Goal: Transaction & Acquisition: Obtain resource

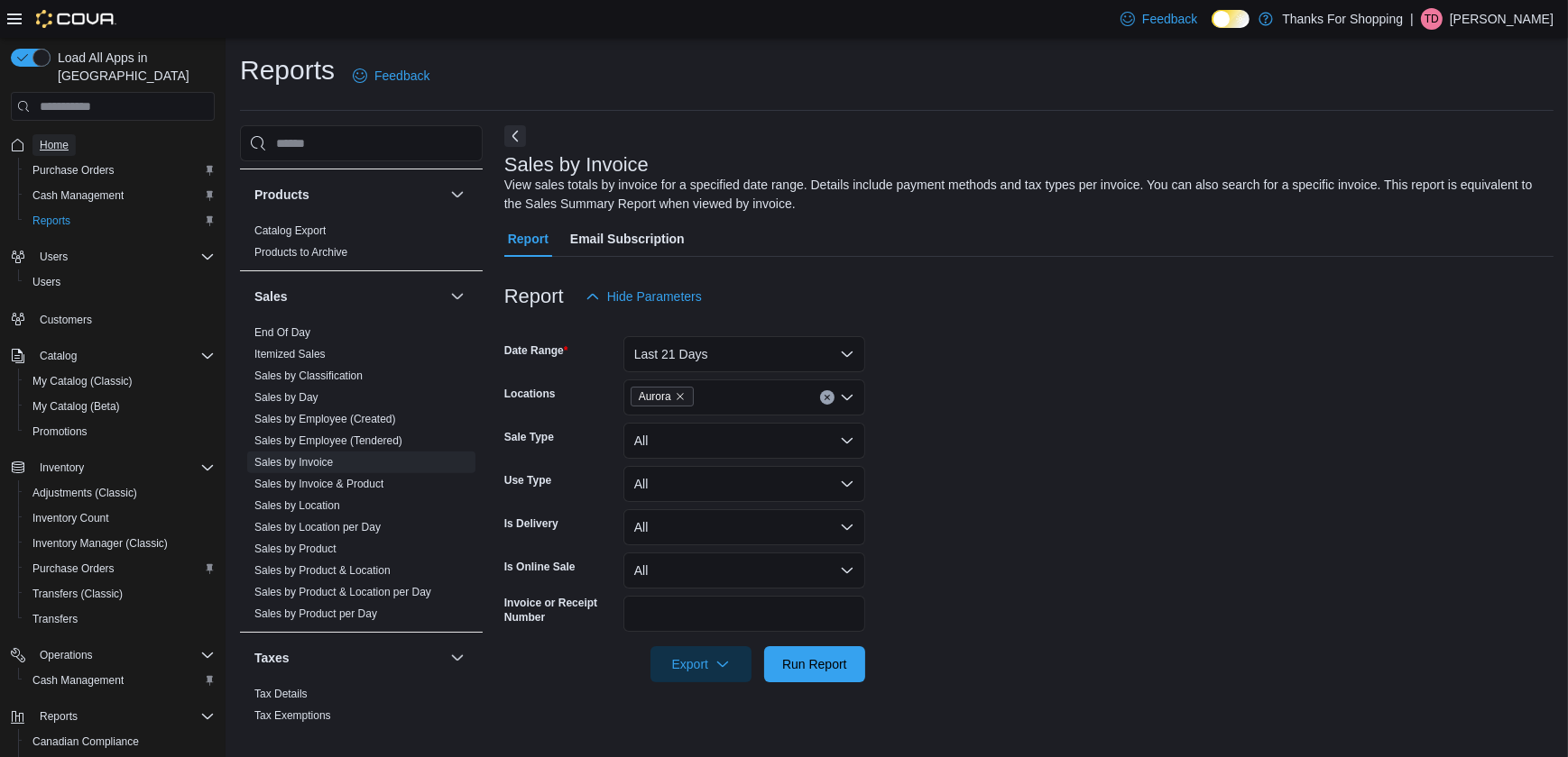
click at [50, 138] on span "Home" at bounding box center [54, 145] width 29 height 14
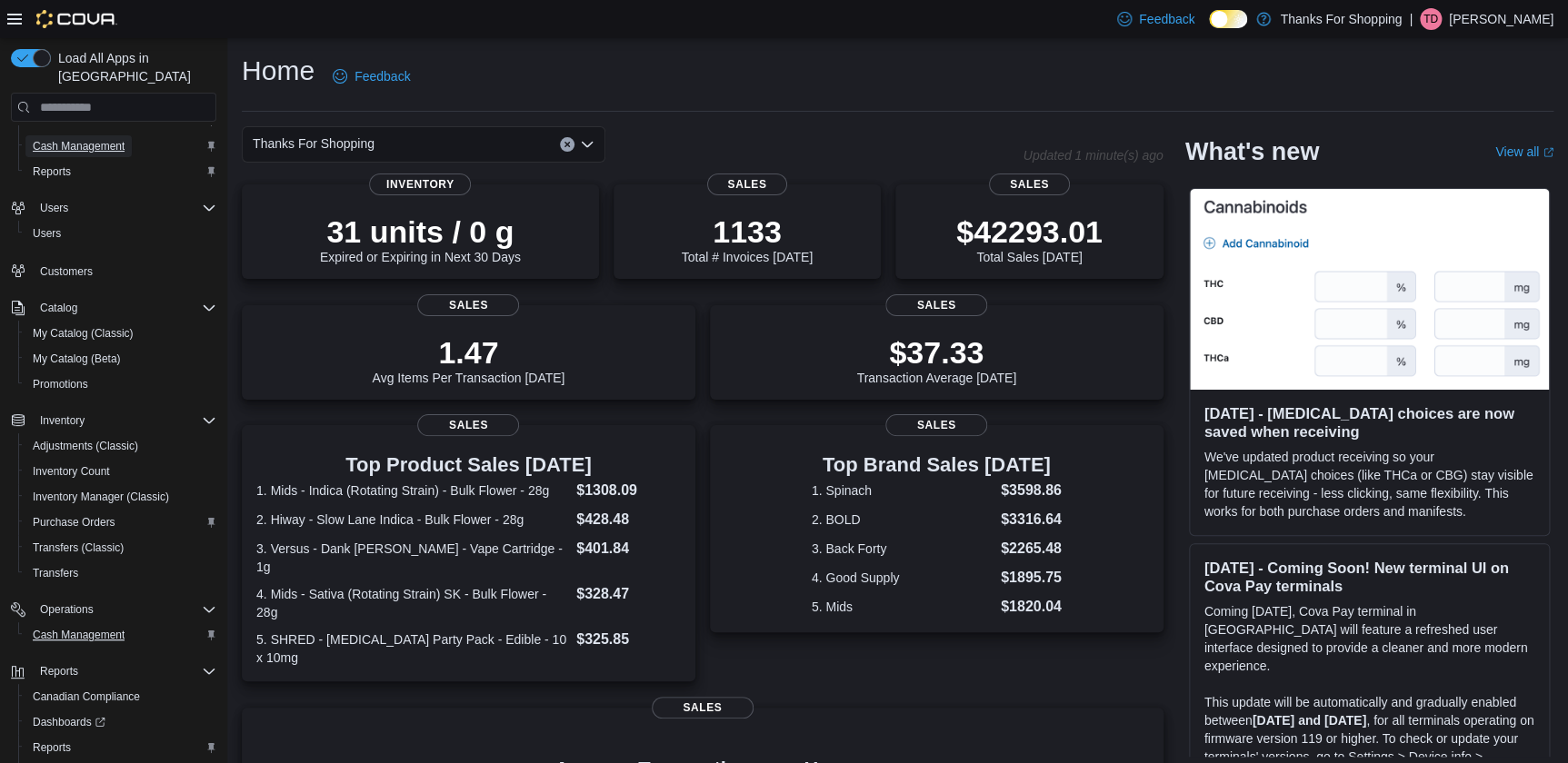
scroll to position [113, 0]
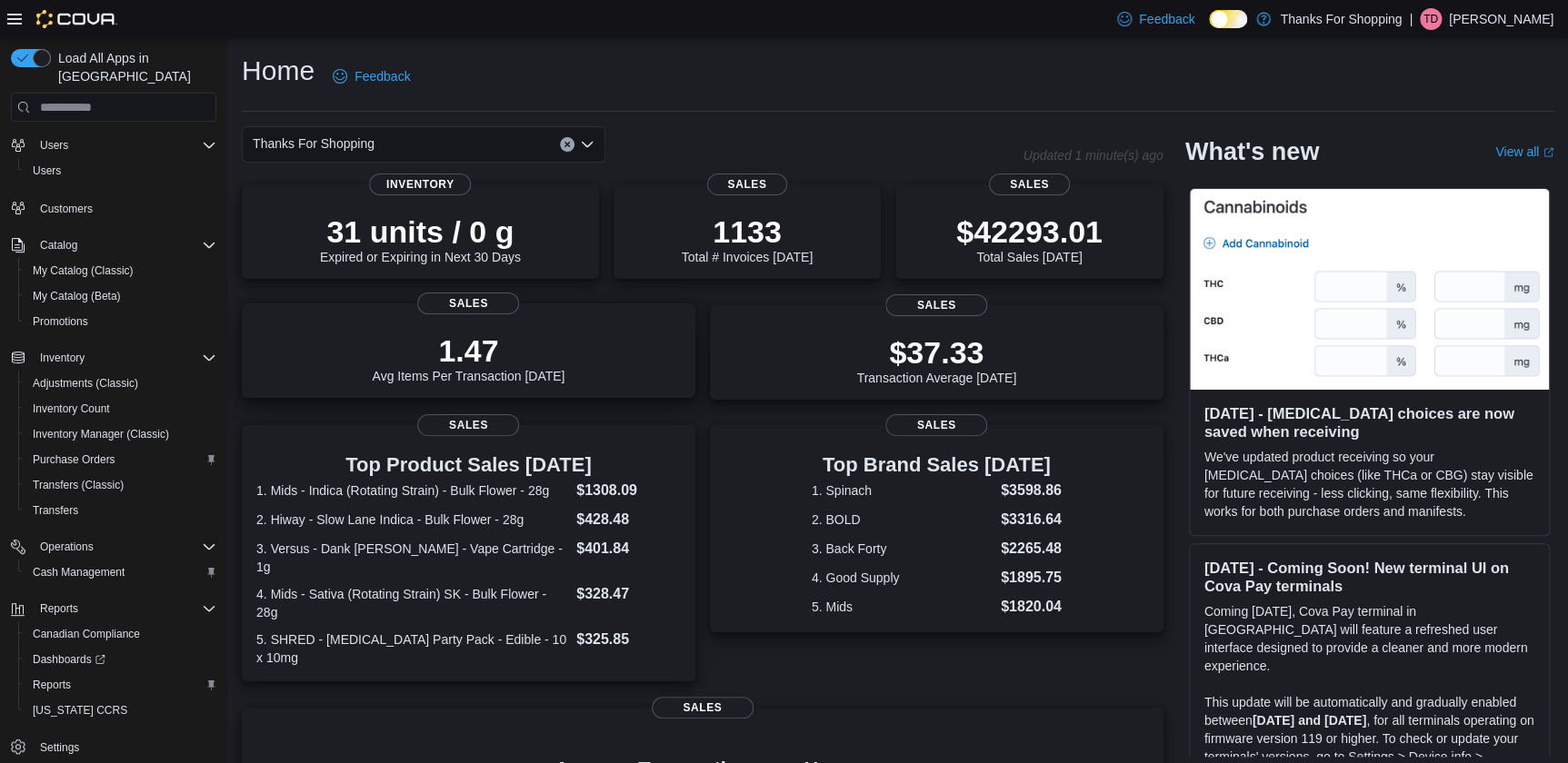
click at [665, 359] on div "1.47 Avg Items Per Transaction [DATE]" at bounding box center [469, 354] width 424 height 59
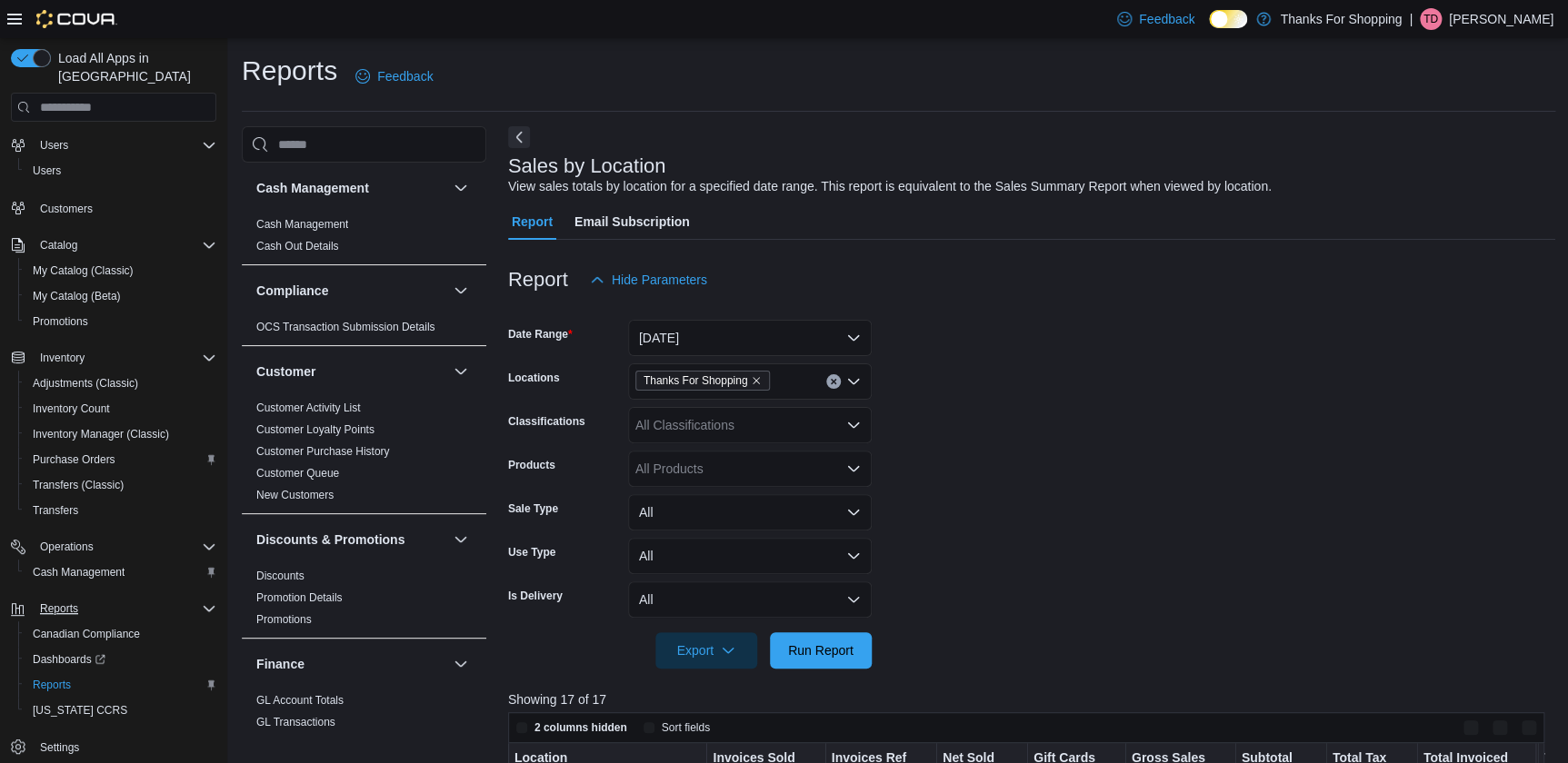
scroll to position [248, 0]
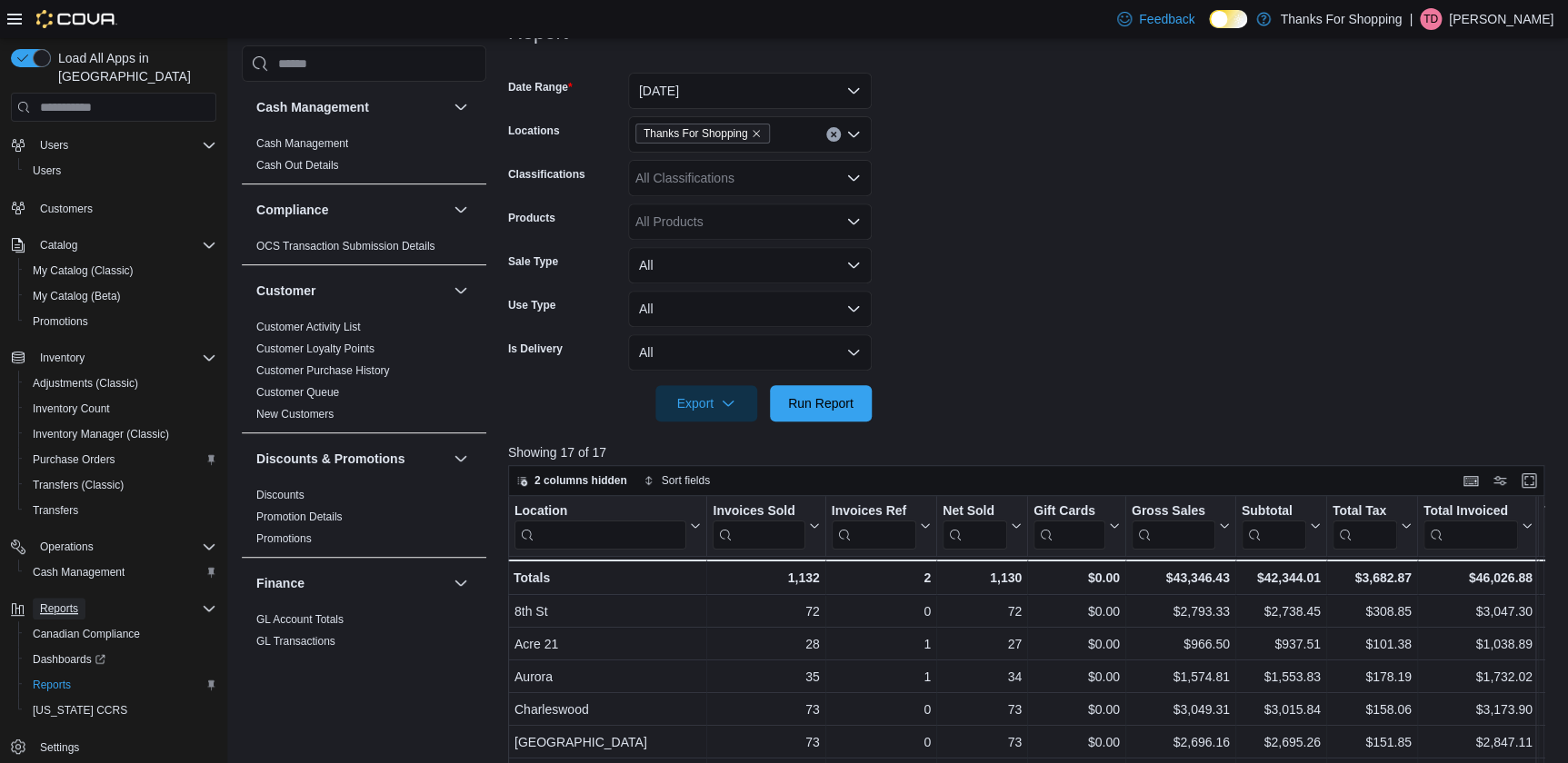
click at [54, 602] on span "Reports" at bounding box center [60, 608] width 38 height 14
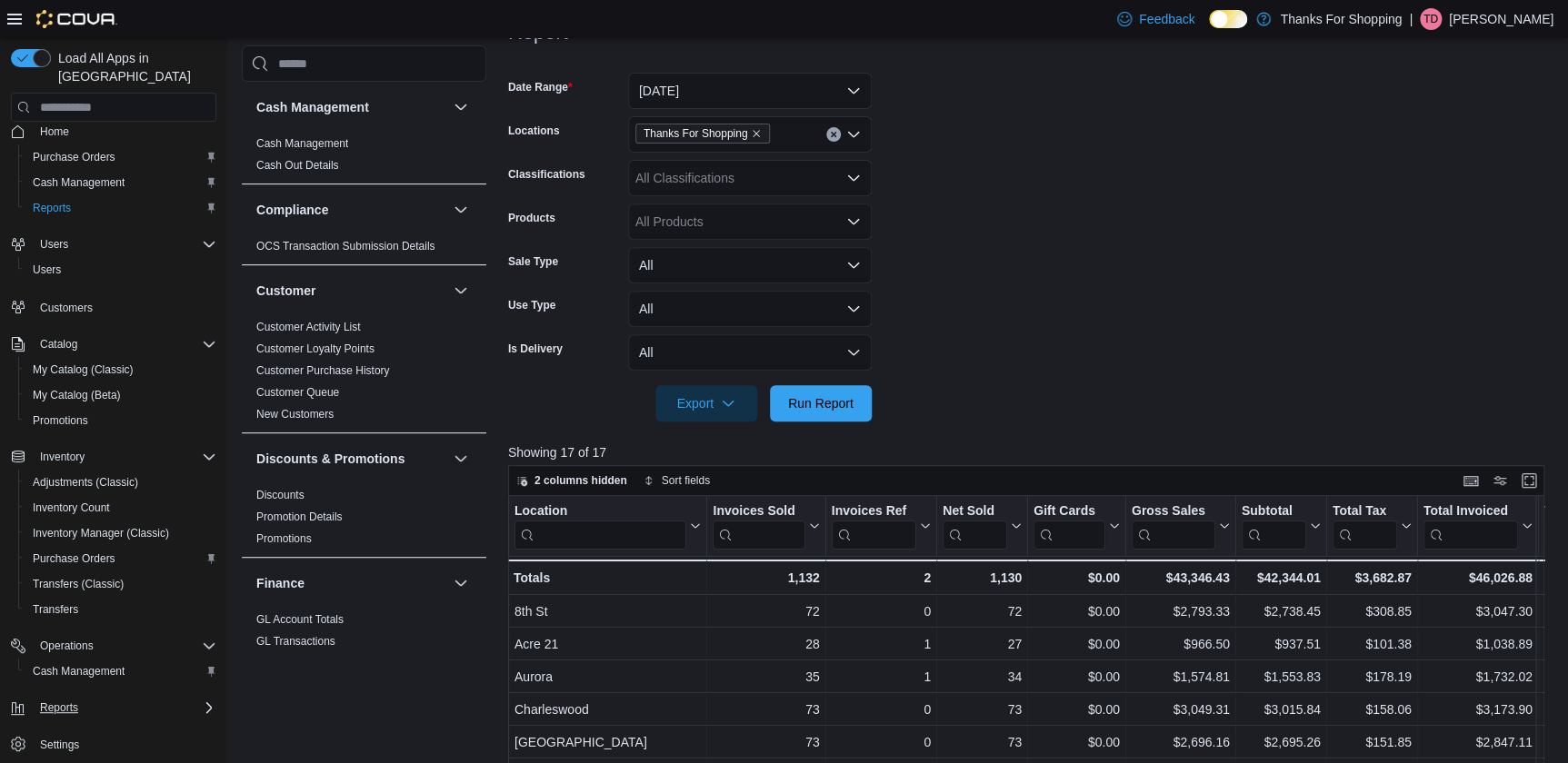
scroll to position [12, 0]
click at [53, 504] on span "Inventory Count" at bounding box center [71, 511] width 77 height 14
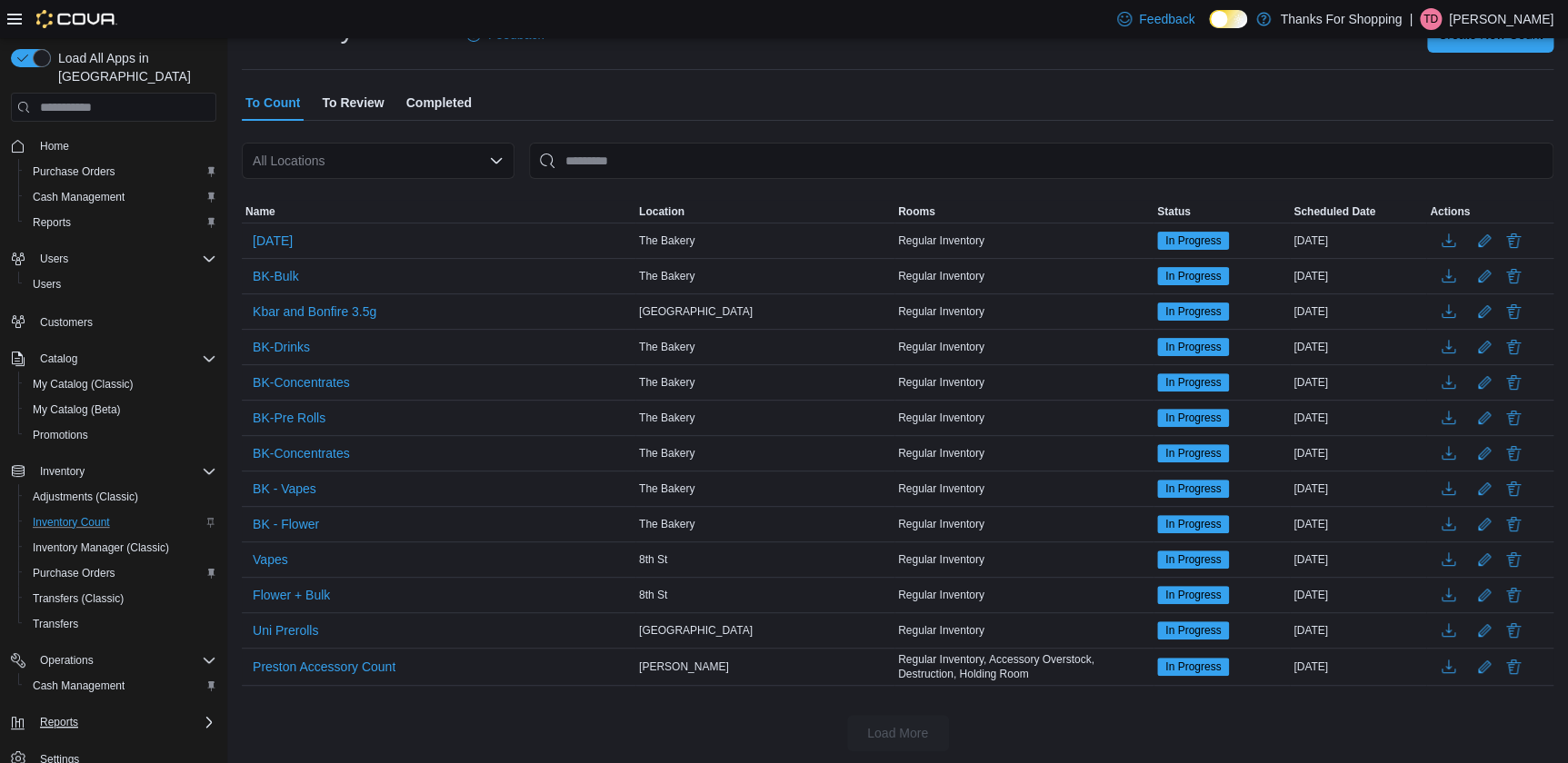
scroll to position [12, 0]
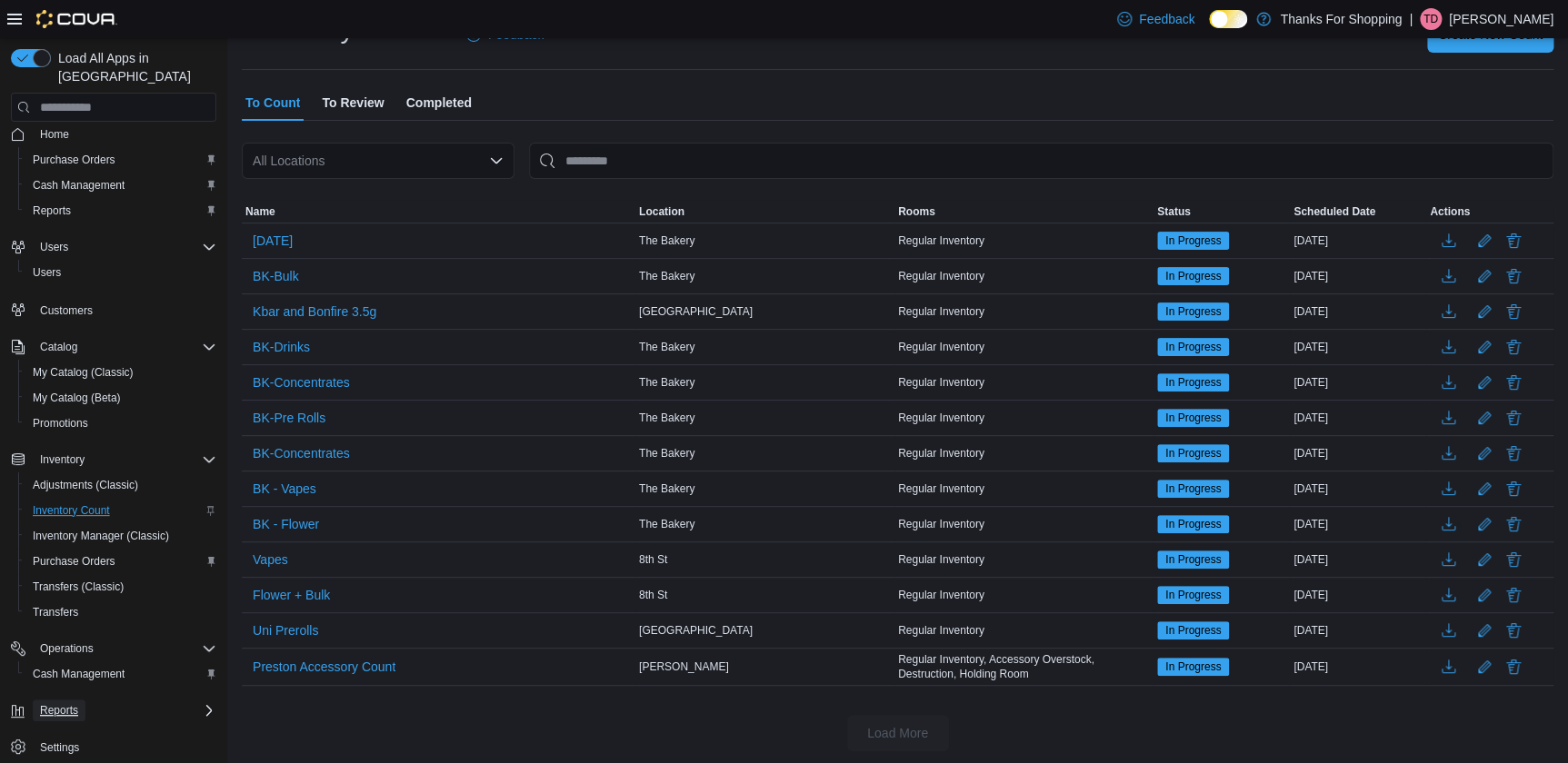
click at [49, 702] on button "Reports" at bounding box center [113, 710] width 220 height 26
click at [53, 703] on span "Reports" at bounding box center [60, 710] width 38 height 14
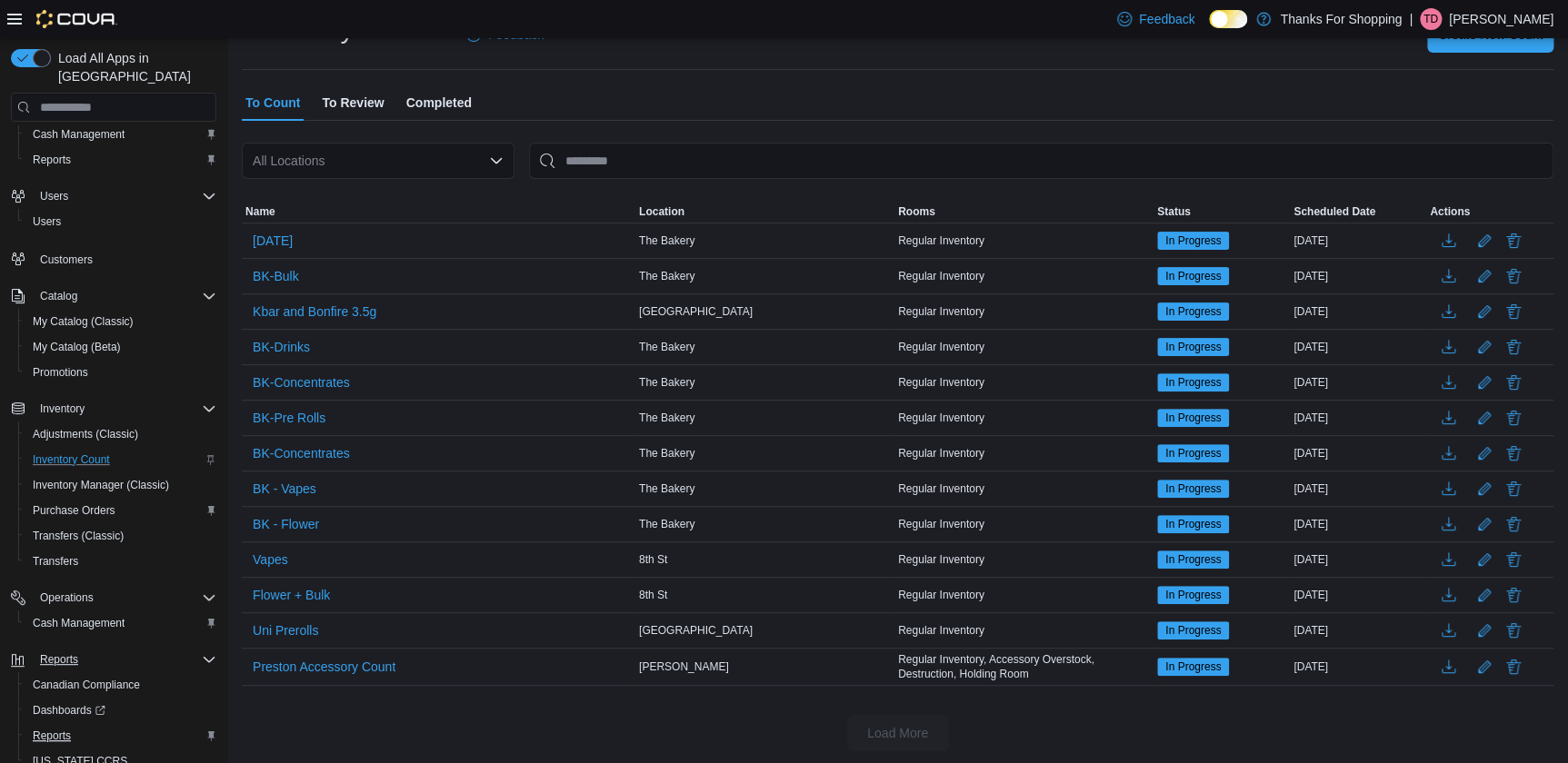
scroll to position [113, 0]
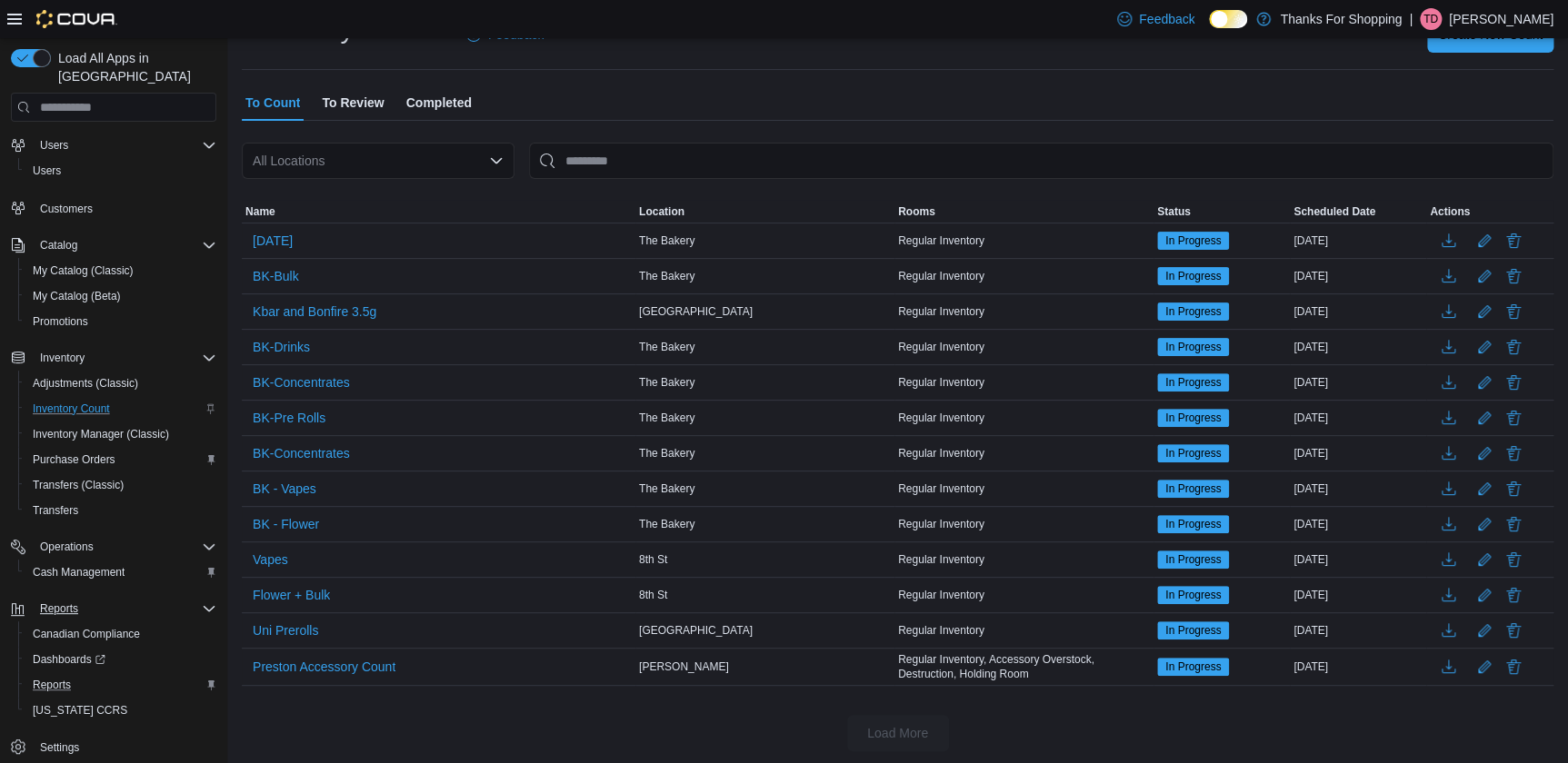
click at [120, 675] on div "Reports" at bounding box center [121, 685] width 191 height 22
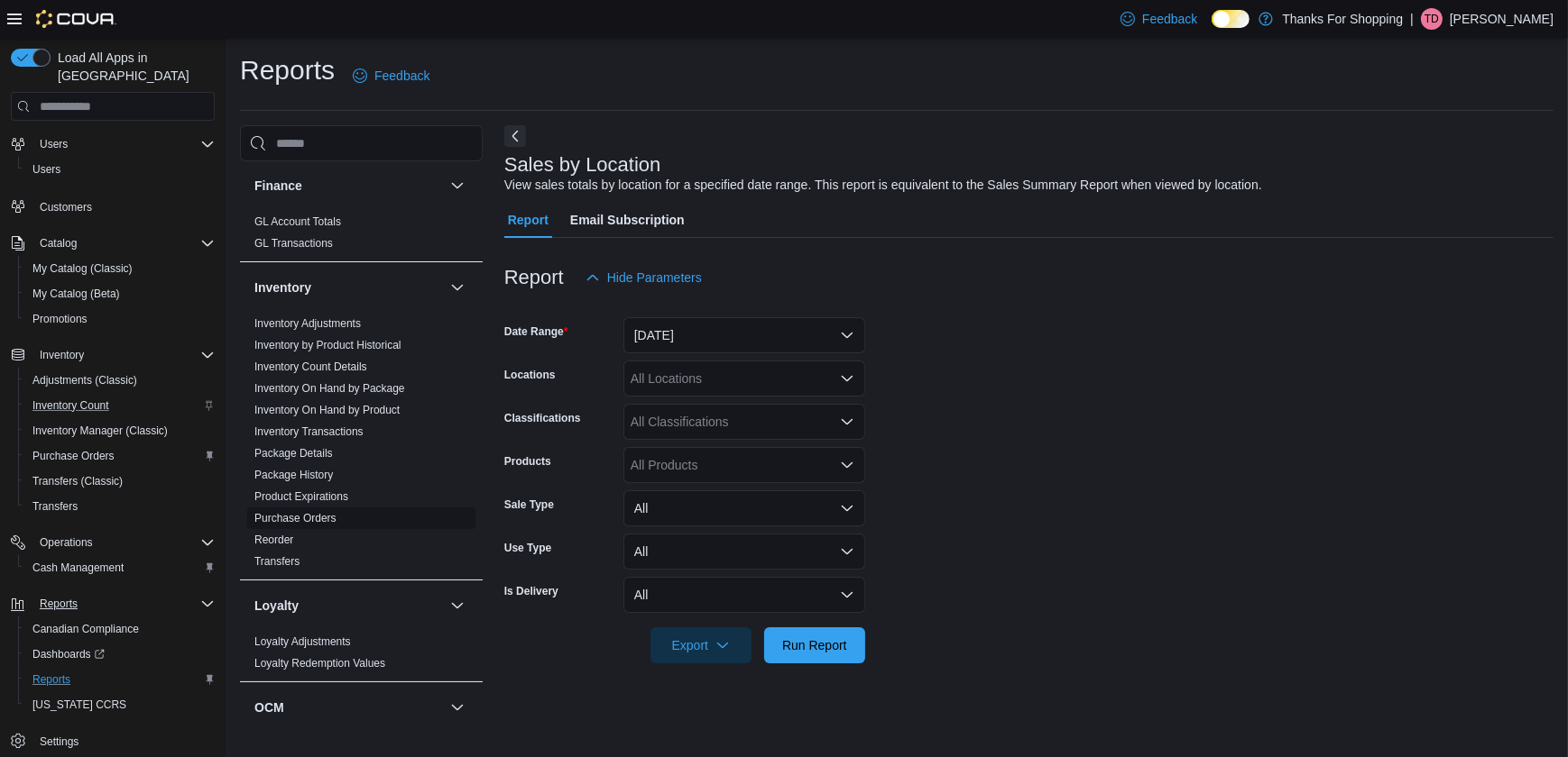
scroll to position [491, 0]
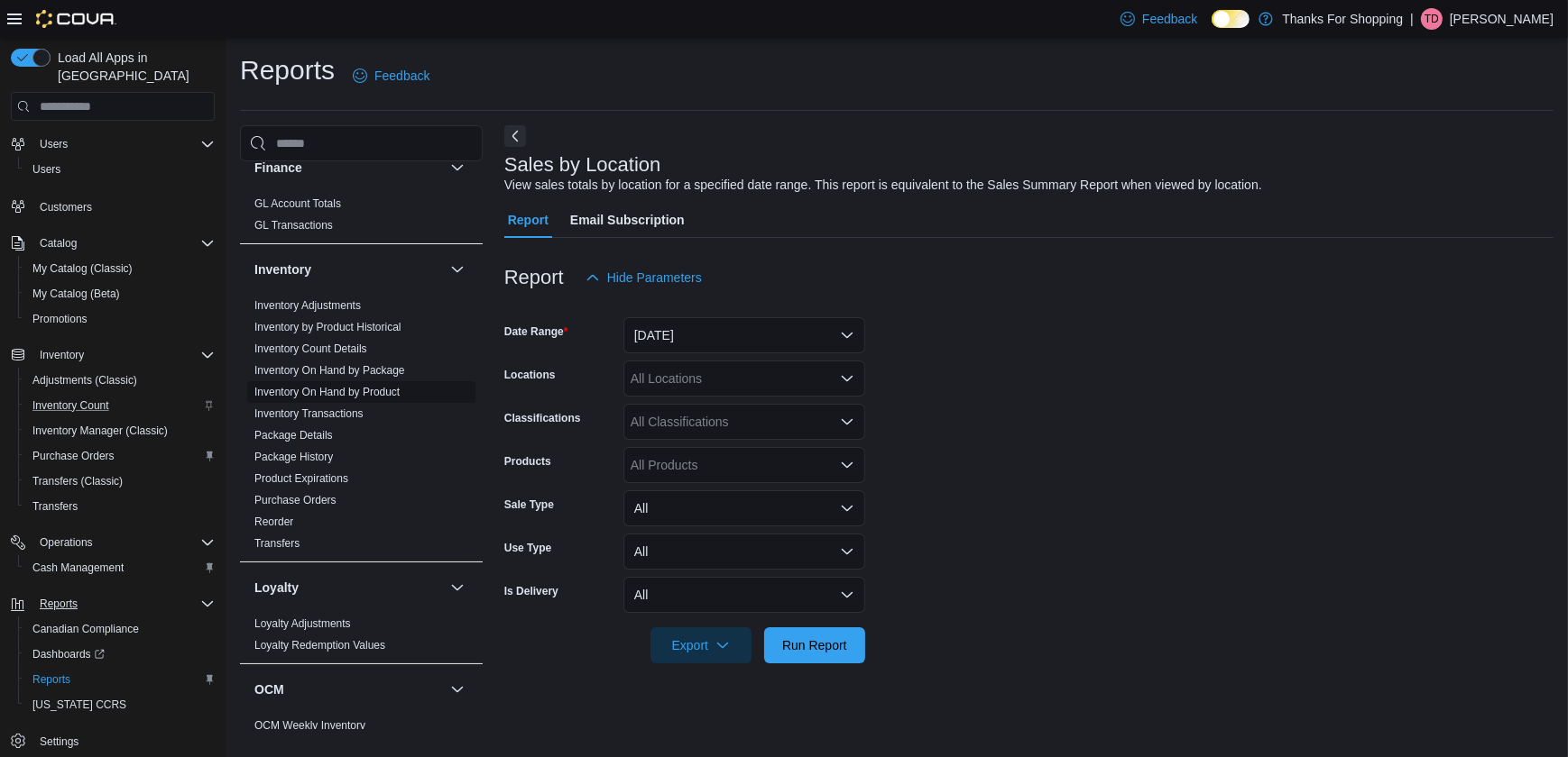
click at [380, 386] on link "Inventory On Hand by Product" at bounding box center [327, 391] width 145 height 12
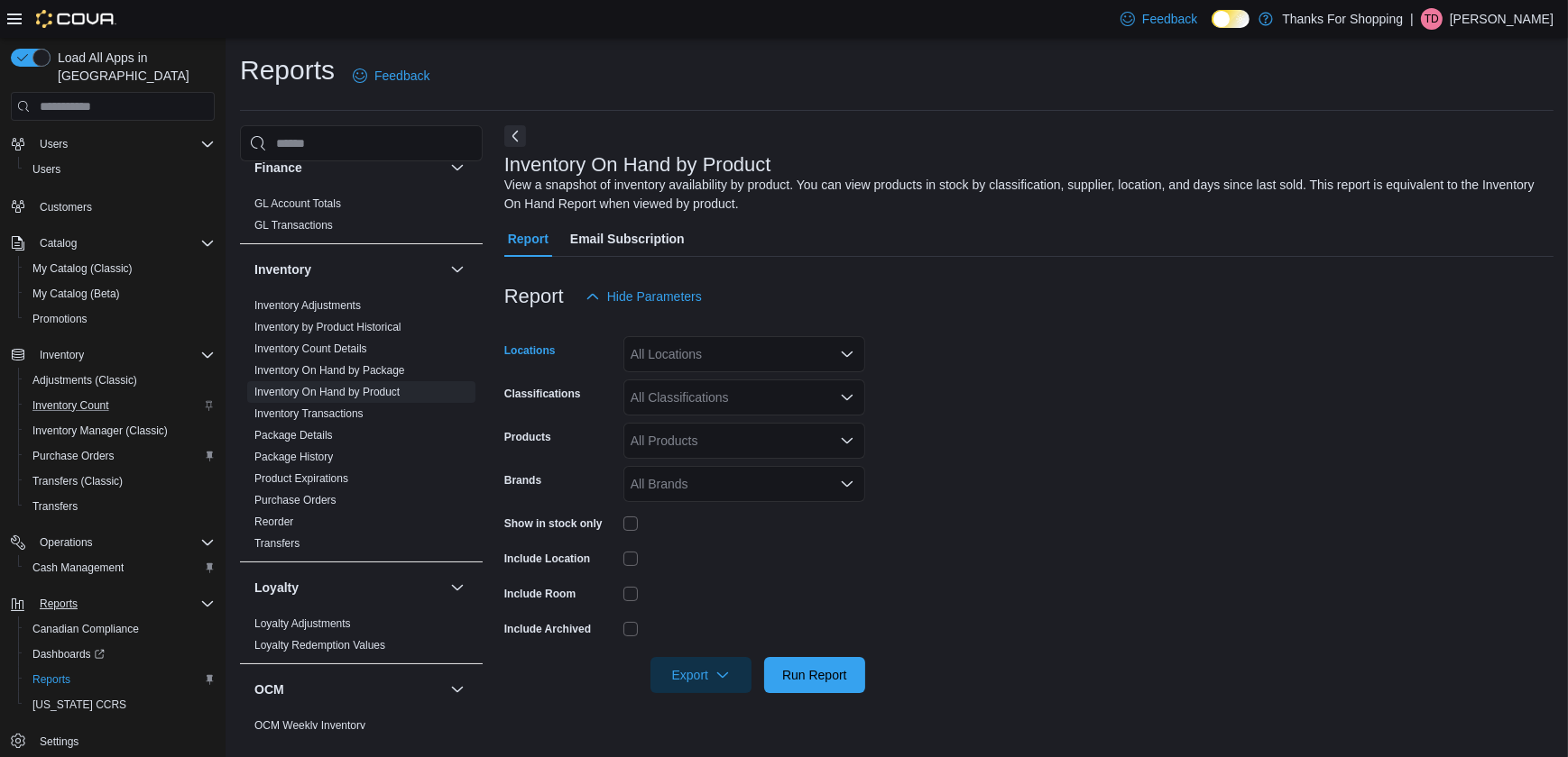
click at [707, 365] on div "All Locations" at bounding box center [744, 354] width 242 height 36
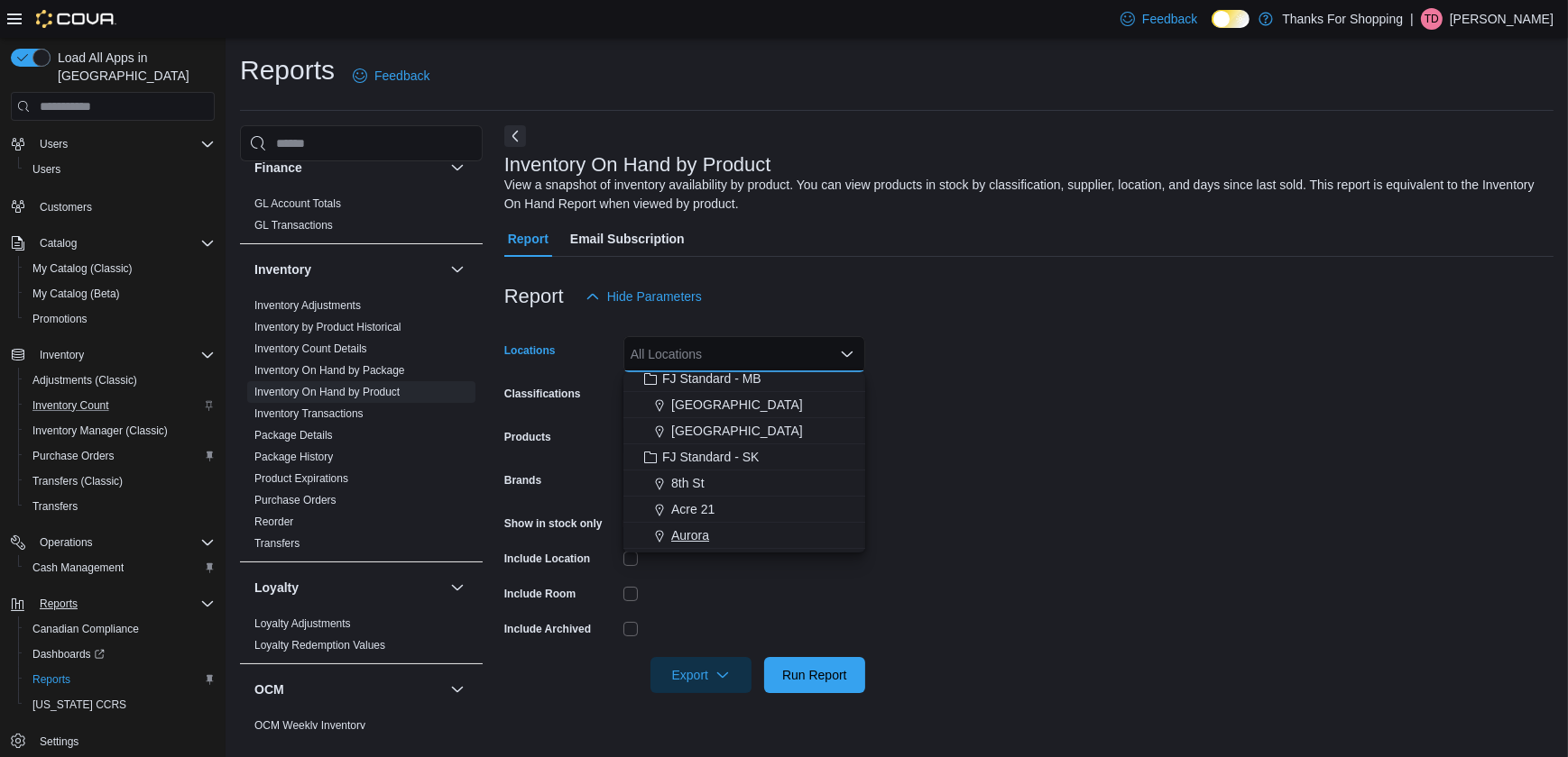
click at [710, 532] on div "Aurora" at bounding box center [744, 535] width 220 height 18
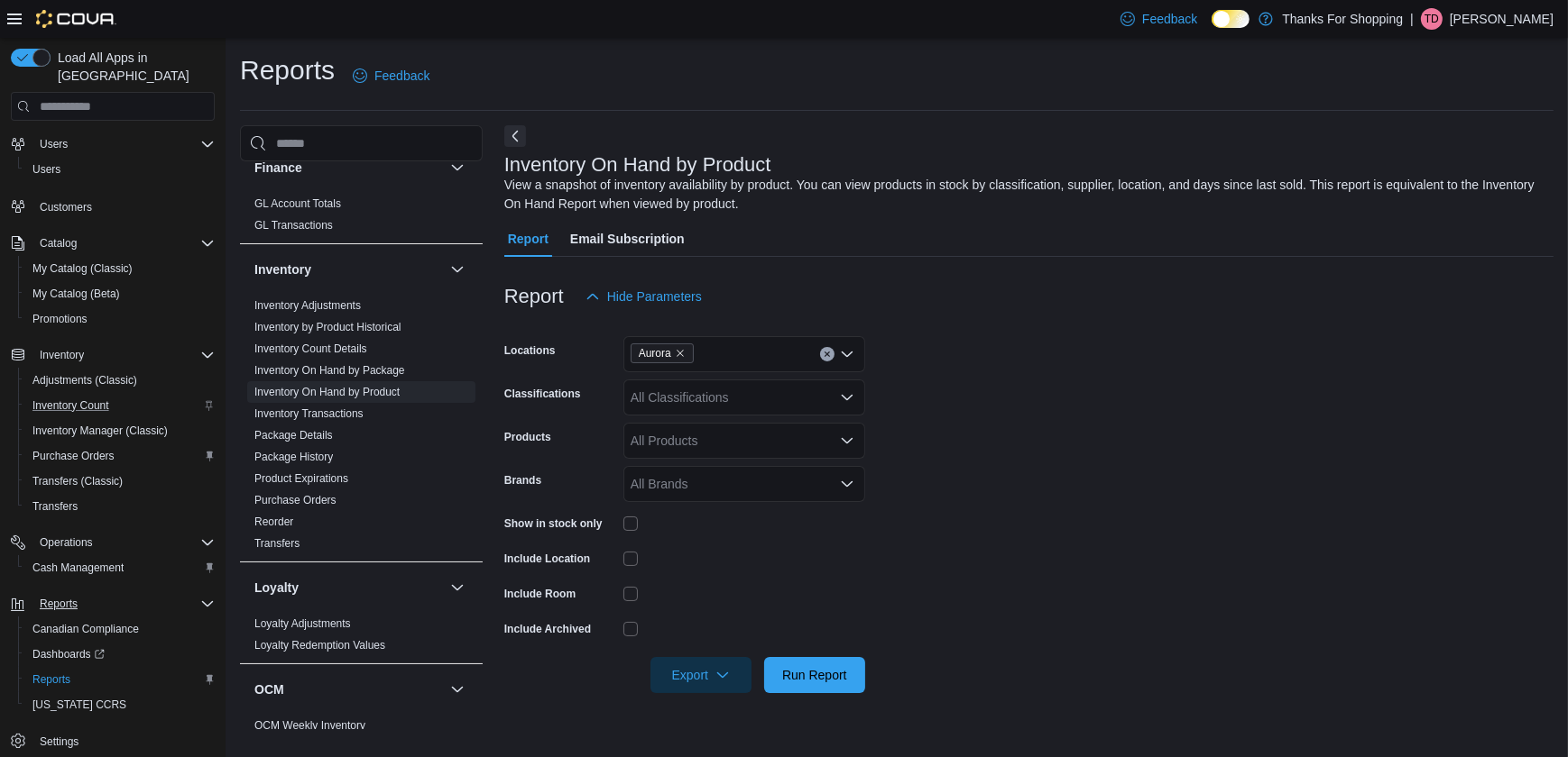
drag, startPoint x: 1096, startPoint y: 399, endPoint x: 1063, endPoint y: 414, distance: 36.2
click at [1092, 404] on form "Locations Aurora Classifications All Classifications Products All Products Bran…" at bounding box center [1028, 504] width 1049 height 379
click at [653, 396] on div "All Classifications" at bounding box center [744, 398] width 242 height 36
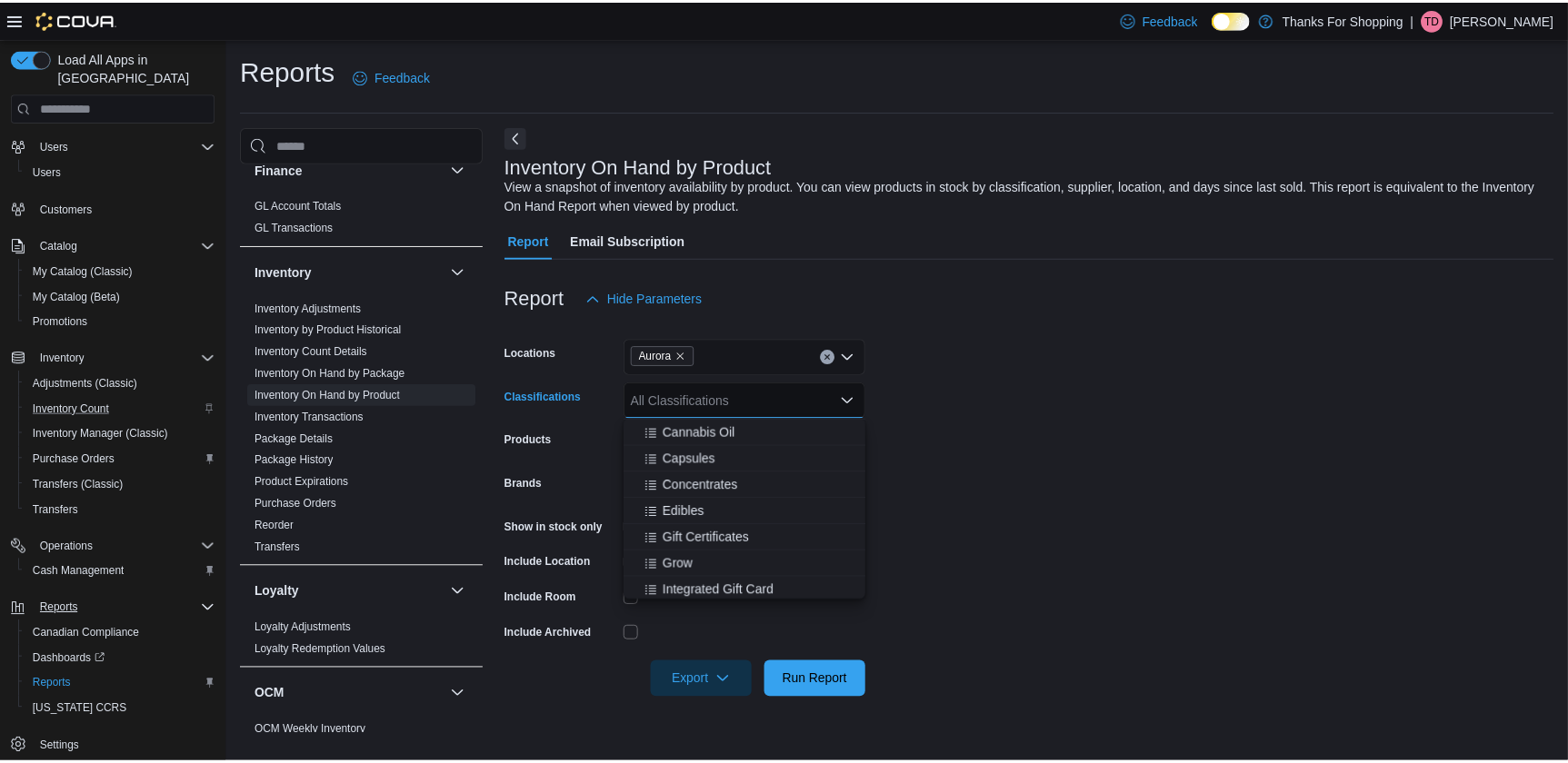
scroll to position [660, 0]
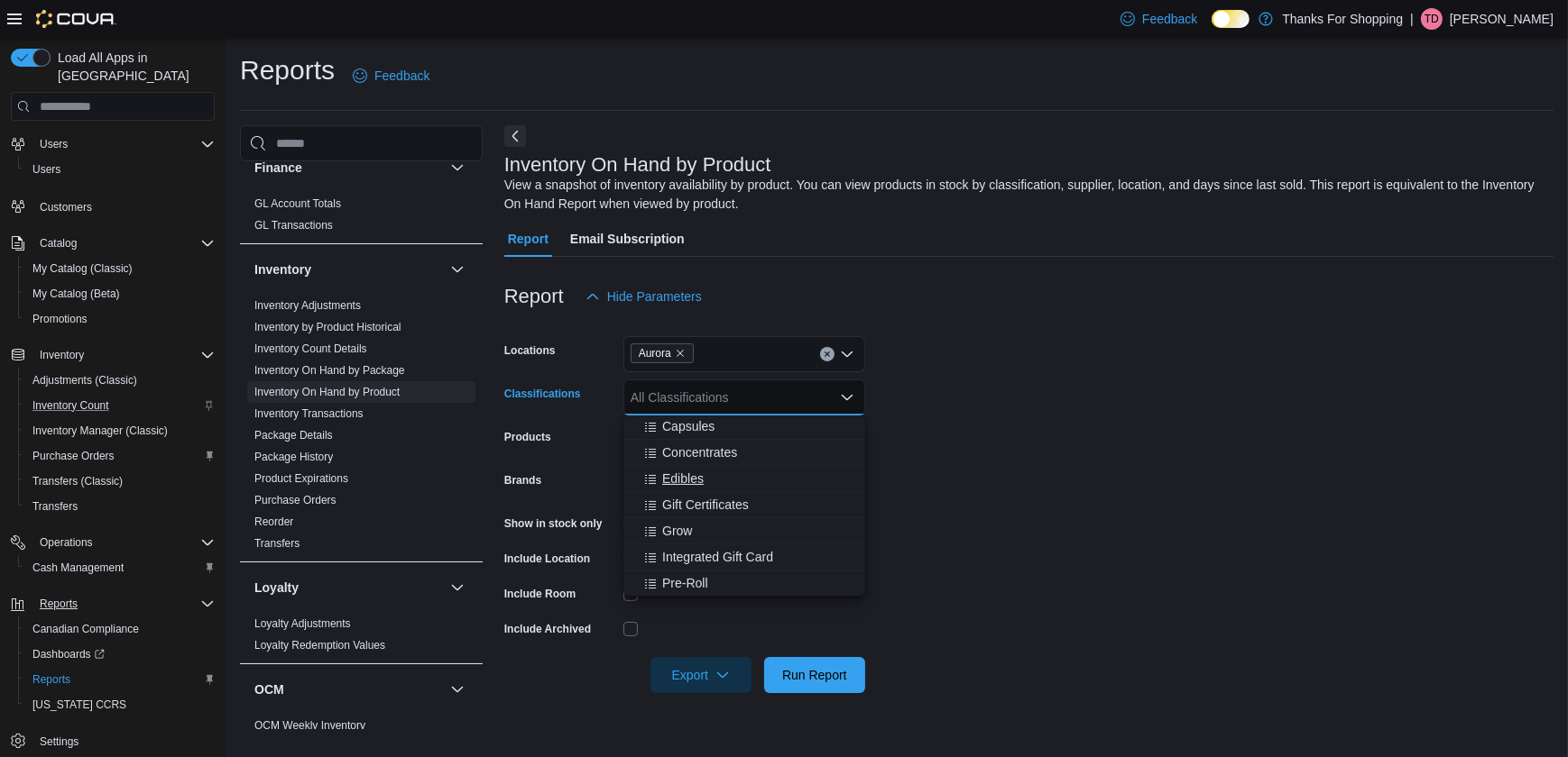
click at [654, 479] on icon "Choose from the following options" at bounding box center [650, 479] width 14 height 14
click at [799, 670] on span "Run Report" at bounding box center [814, 674] width 65 height 18
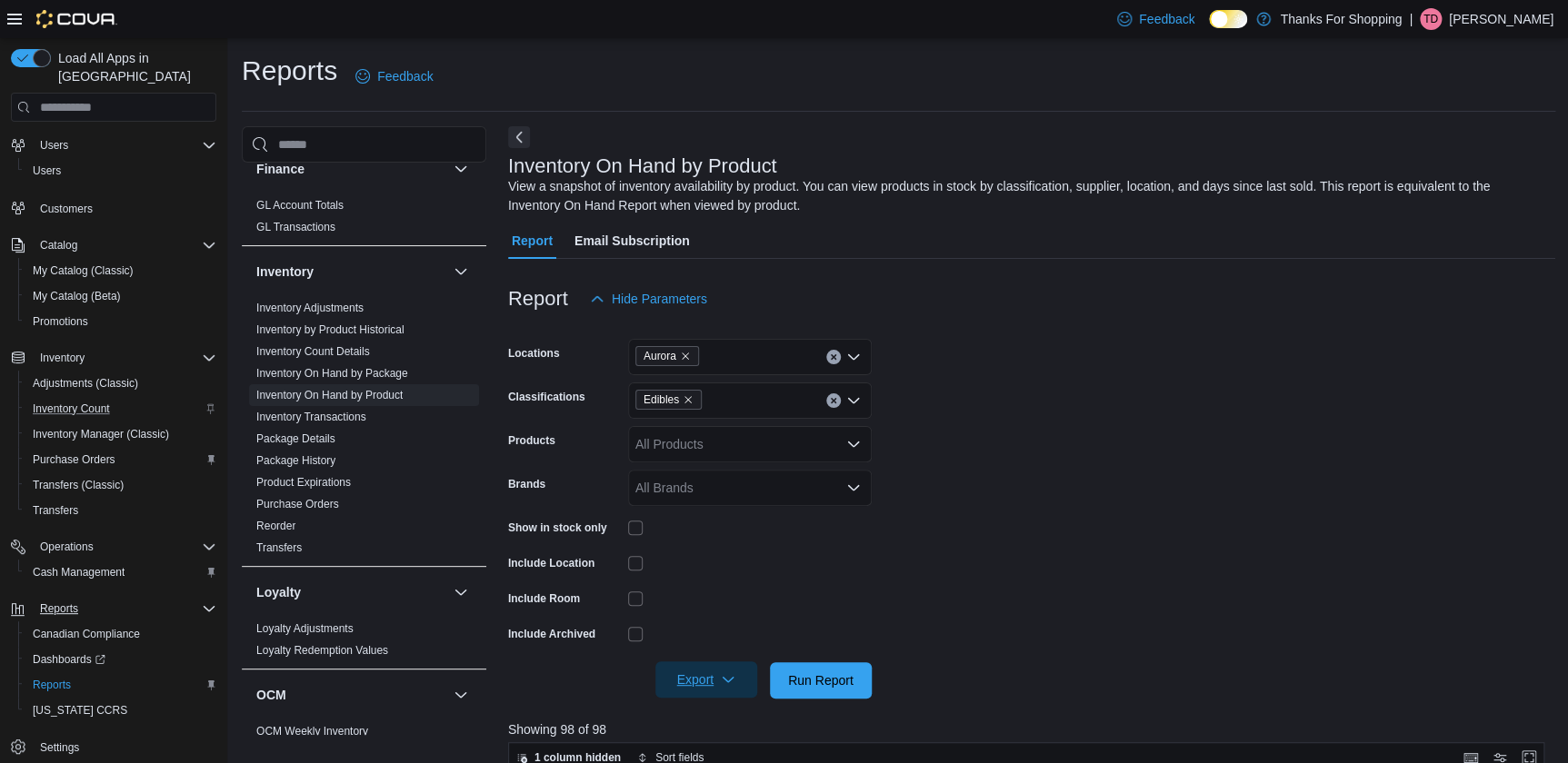
click at [727, 676] on icon "button" at bounding box center [728, 680] width 14 height 14
click at [710, 578] on button "Export to Excel" at bounding box center [710, 571] width 104 height 36
